Goal: Task Accomplishment & Management: Use online tool/utility

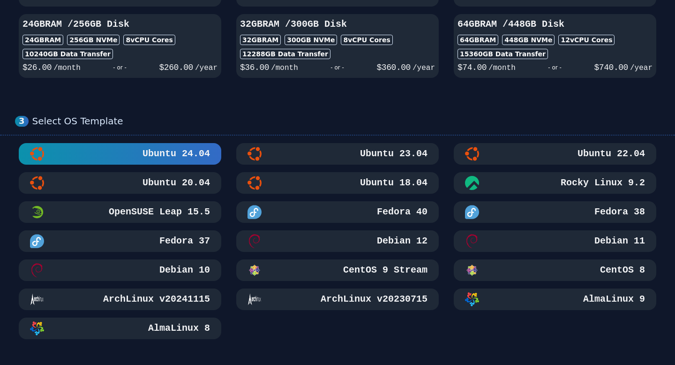
scroll to position [352, 0]
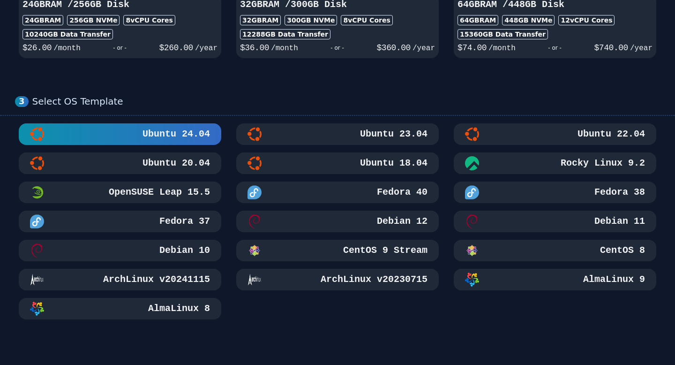
click at [564, 138] on div "Ubuntu 22.04" at bounding box center [555, 134] width 180 height 14
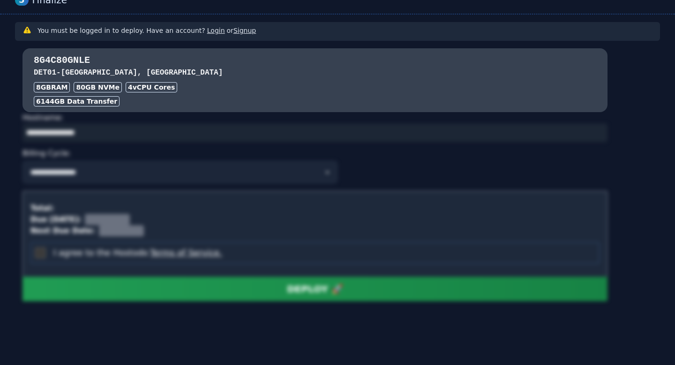
scroll to position [679, 0]
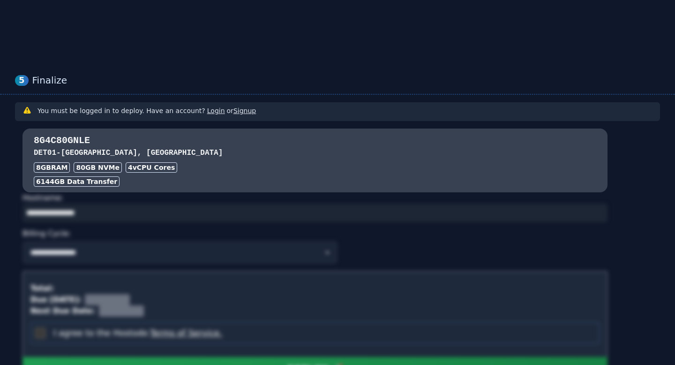
click at [207, 112] on link "Login" at bounding box center [216, 111] width 18 height 8
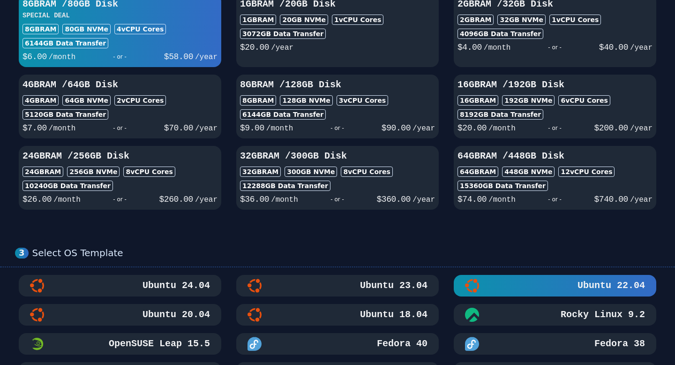
scroll to position [0, 0]
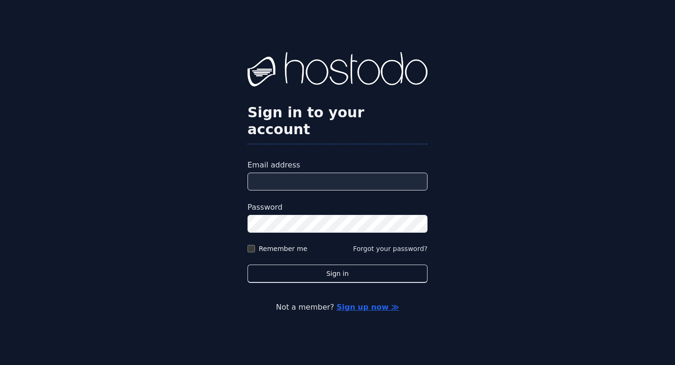
click at [309, 177] on input "Email address" at bounding box center [338, 182] width 180 height 18
type input "**********"
click at [290, 244] on label "Remember me" at bounding box center [283, 248] width 49 height 9
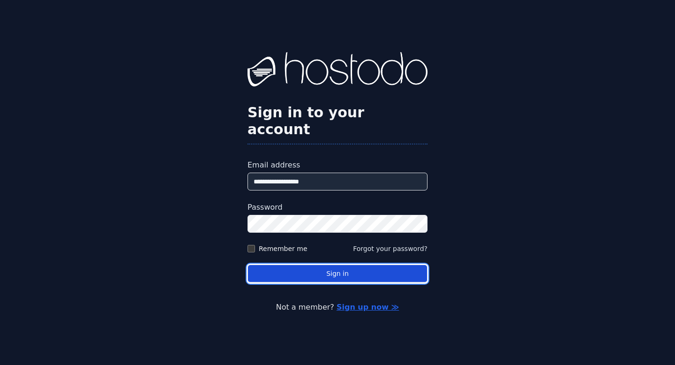
click at [318, 266] on button "Sign in" at bounding box center [338, 273] width 180 height 18
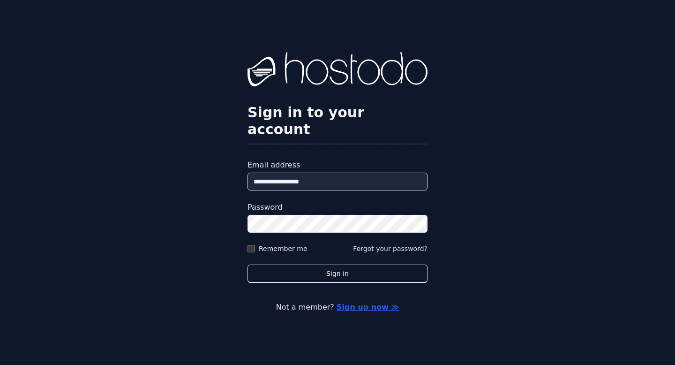
click at [468, 182] on div "**********" at bounding box center [337, 182] width 675 height 365
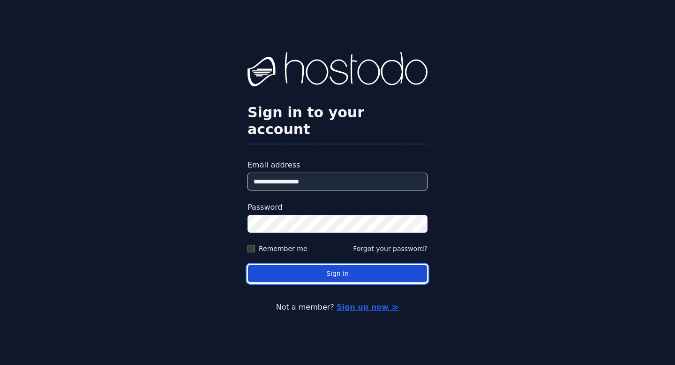
click at [331, 266] on button "Sign in" at bounding box center [338, 273] width 180 height 18
click at [320, 264] on button "Sign in" at bounding box center [338, 273] width 180 height 18
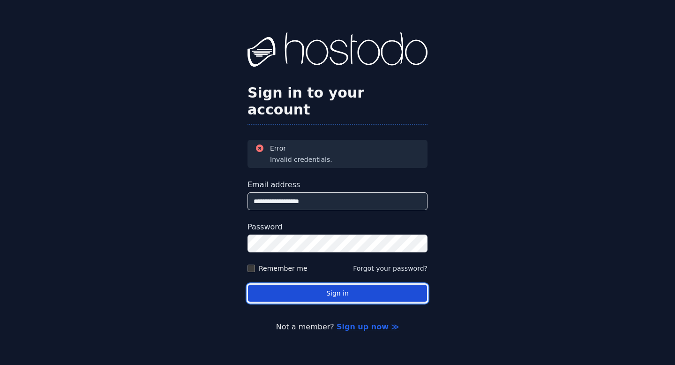
click at [319, 285] on button "Sign in" at bounding box center [338, 293] width 180 height 18
